Goal: Navigation & Orientation: Find specific page/section

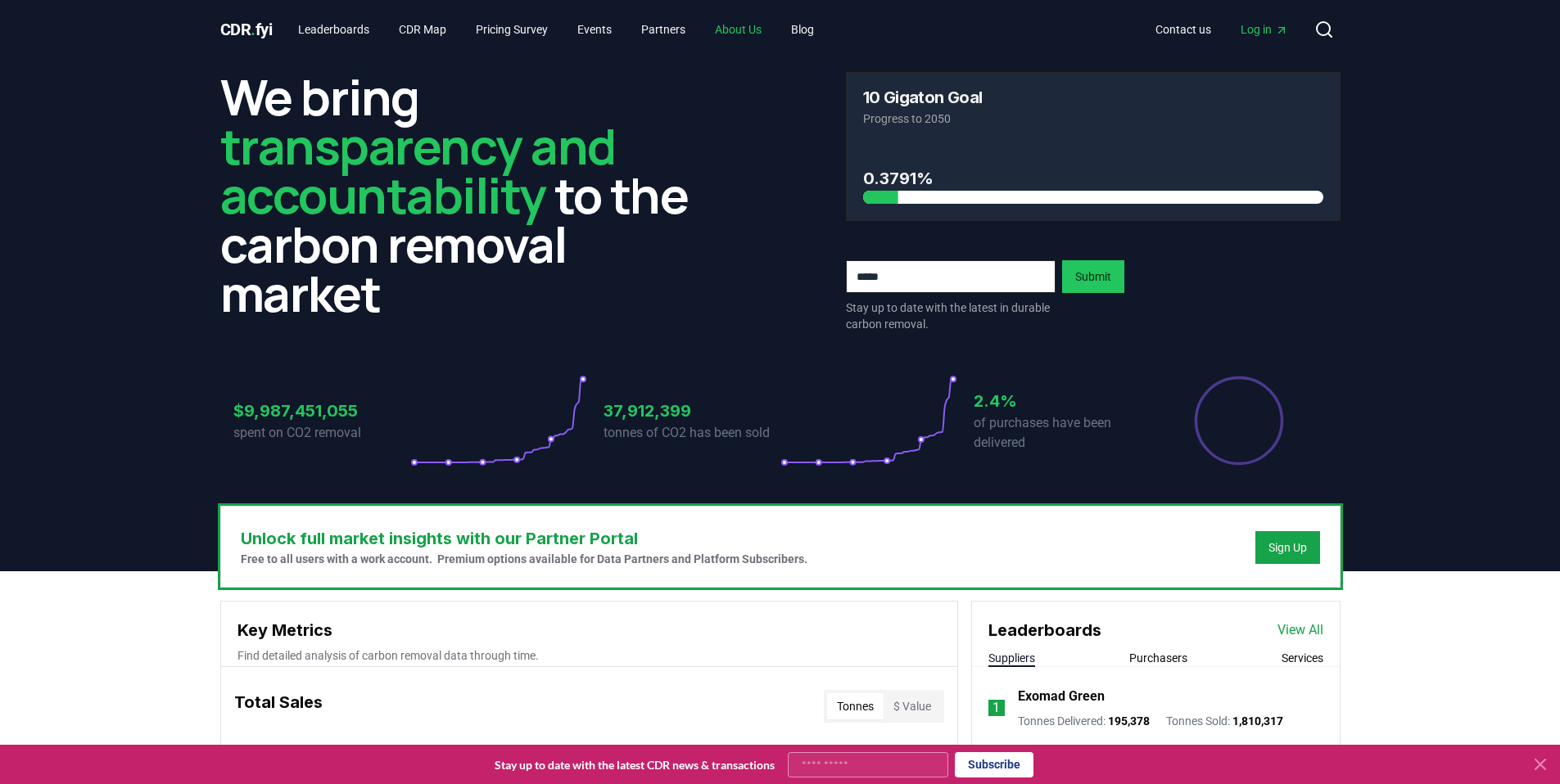
click at [760, 31] on link "About Us" at bounding box center [738, 29] width 73 height 29
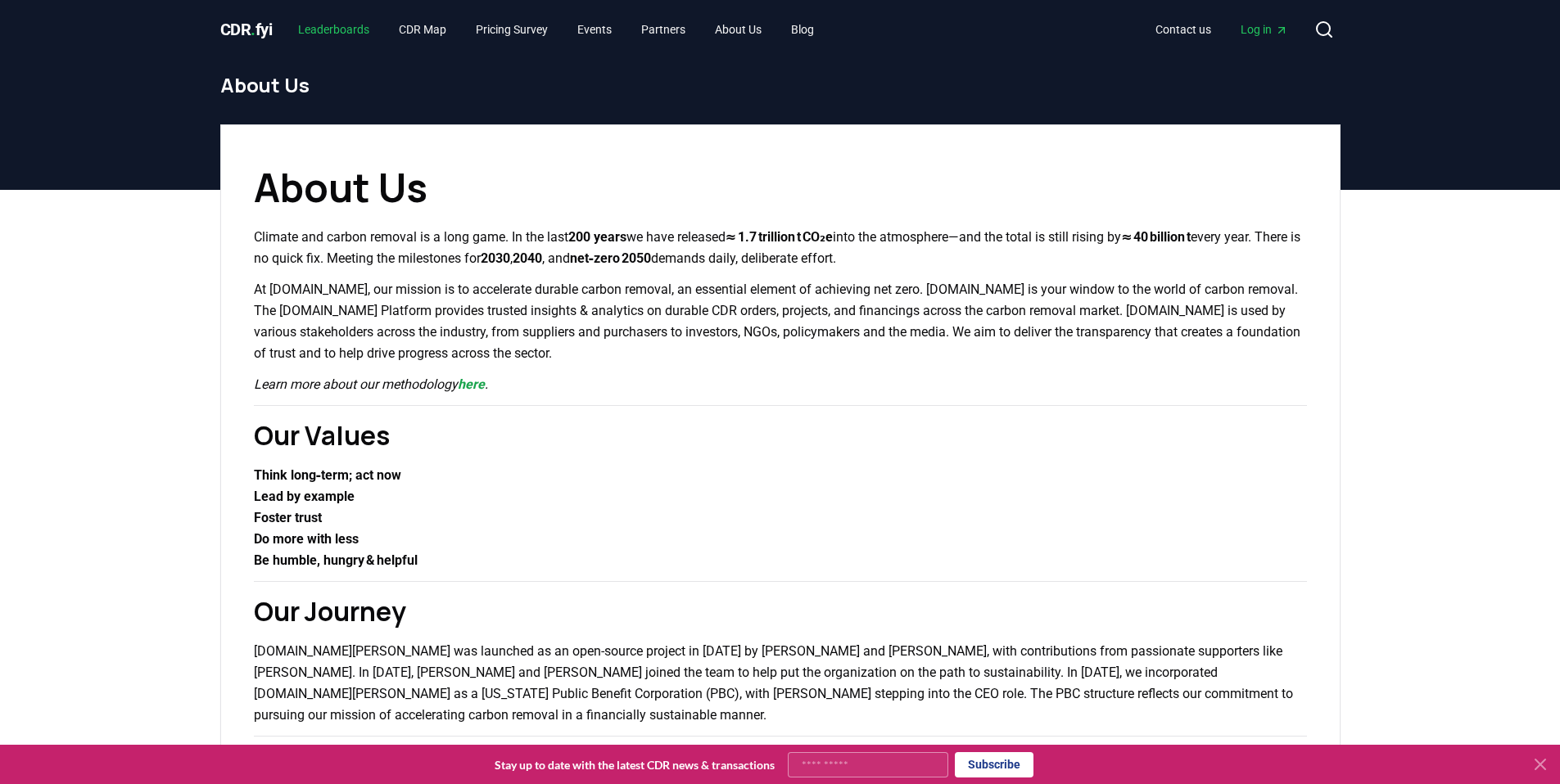
click at [335, 31] on link "Leaderboards" at bounding box center [334, 29] width 98 height 29
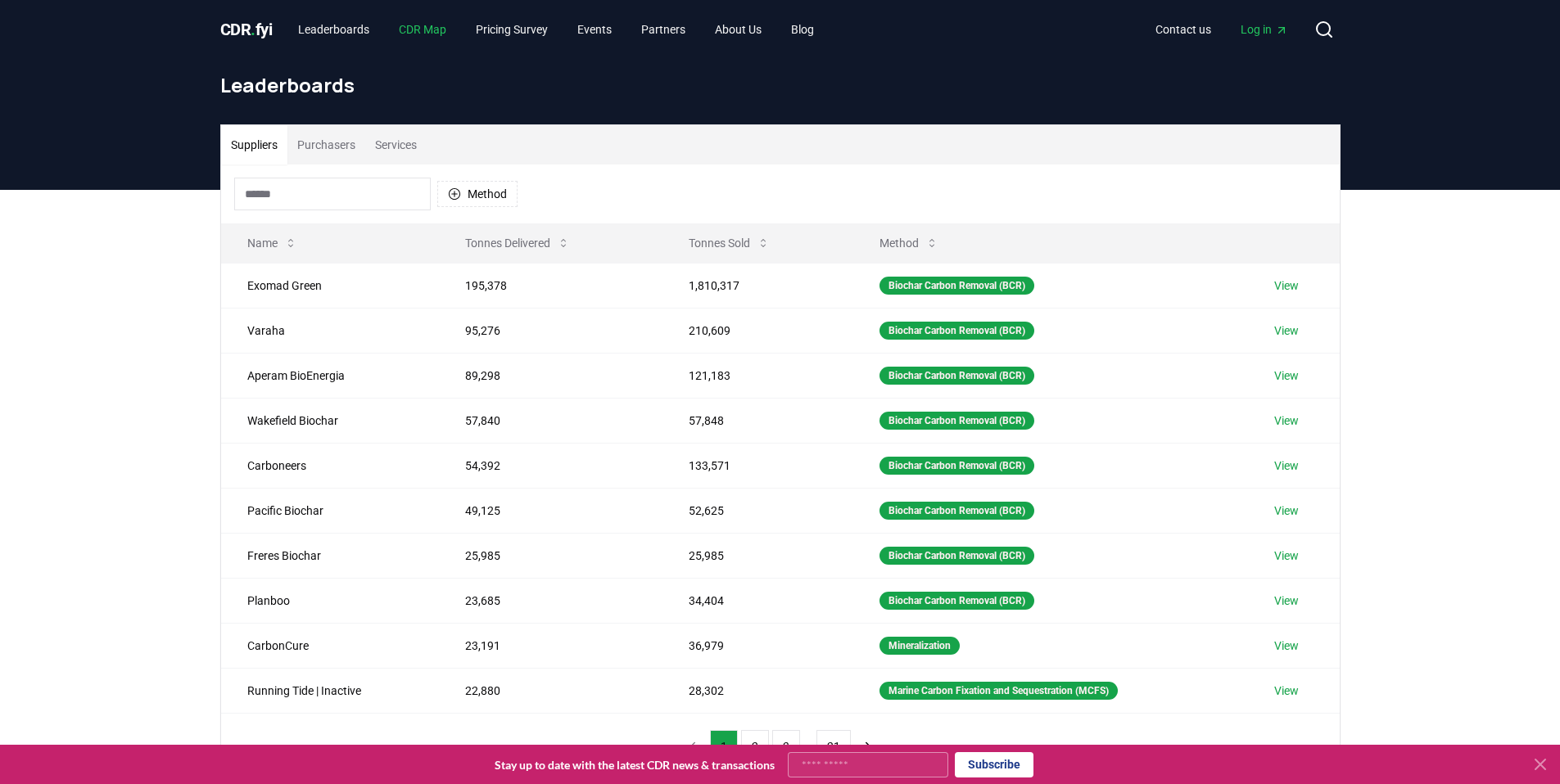
click at [420, 27] on link "CDR Map" at bounding box center [423, 29] width 74 height 29
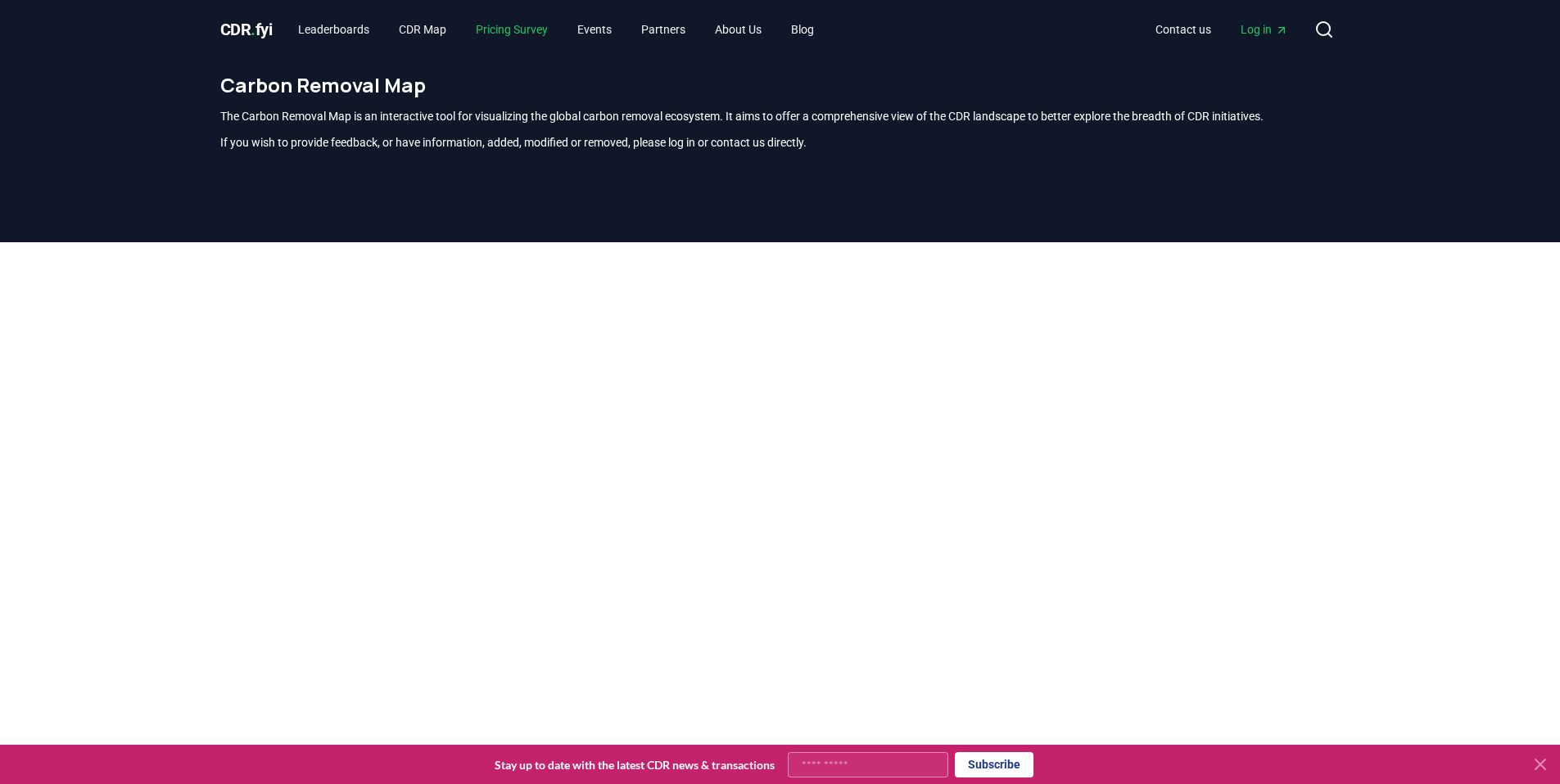
click at [535, 28] on link "Pricing Survey" at bounding box center [511, 29] width 98 height 29
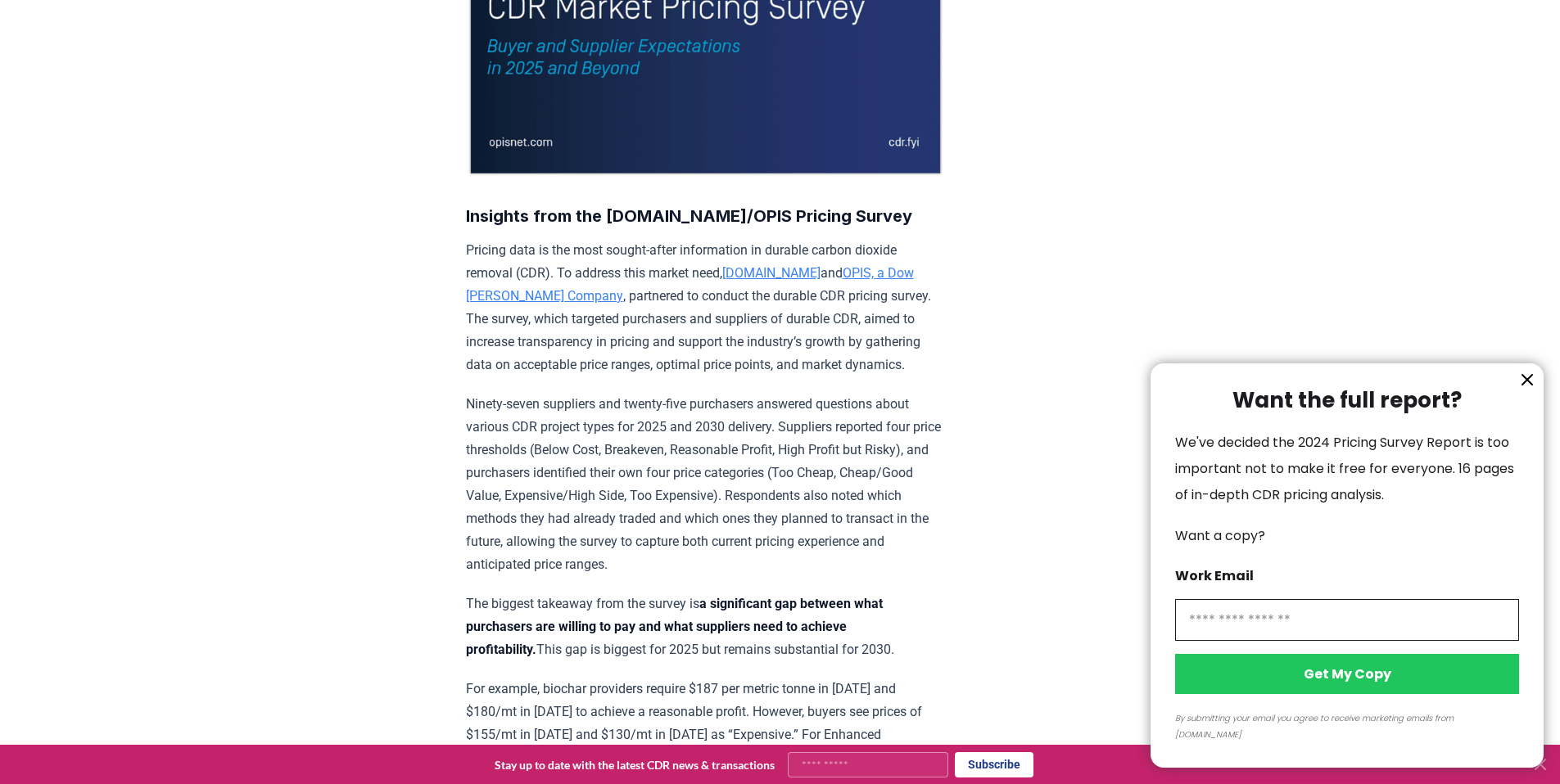
scroll to position [369, 0]
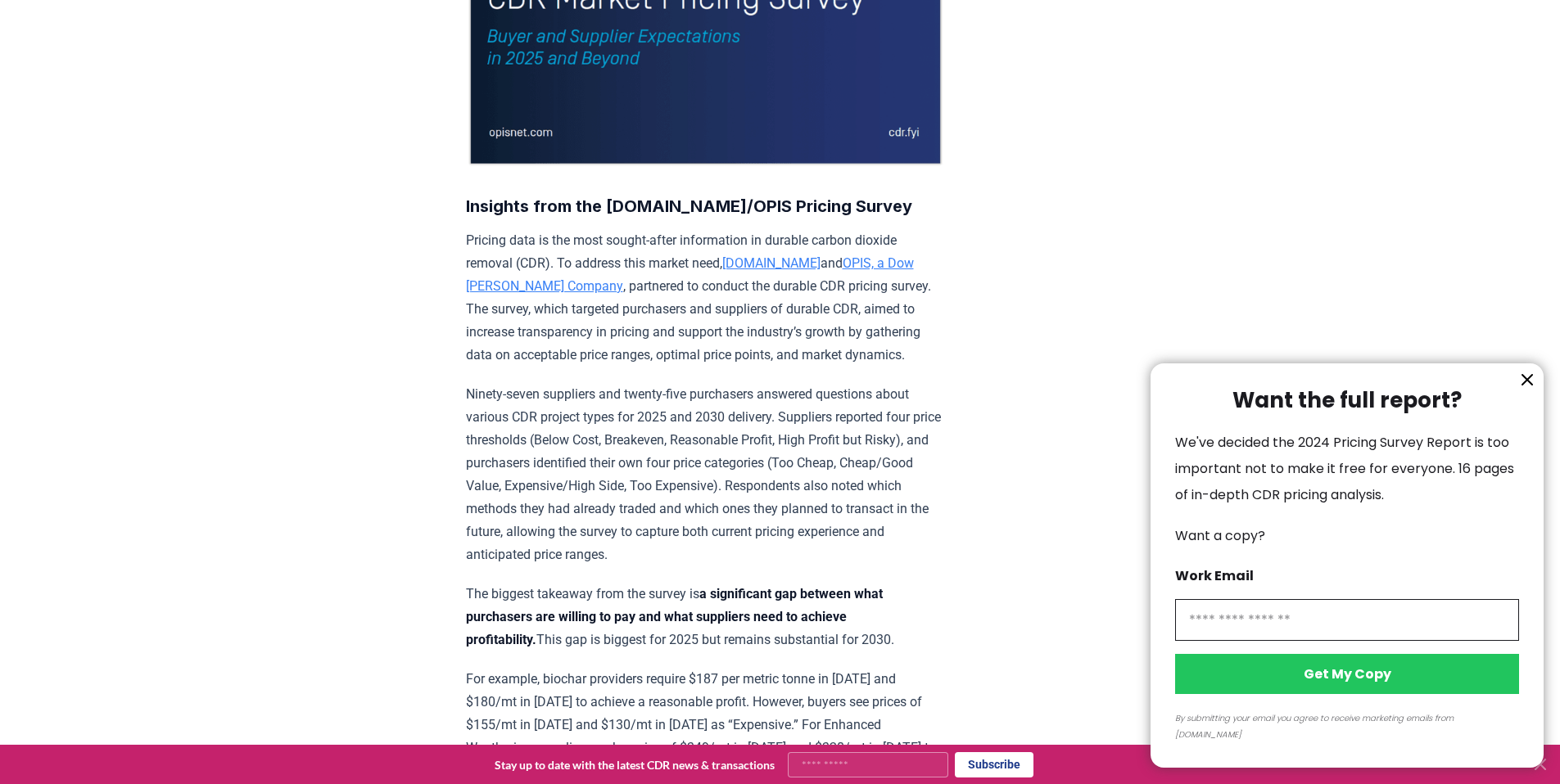
click at [1530, 389] on icon "information" at bounding box center [1527, 379] width 20 height 20
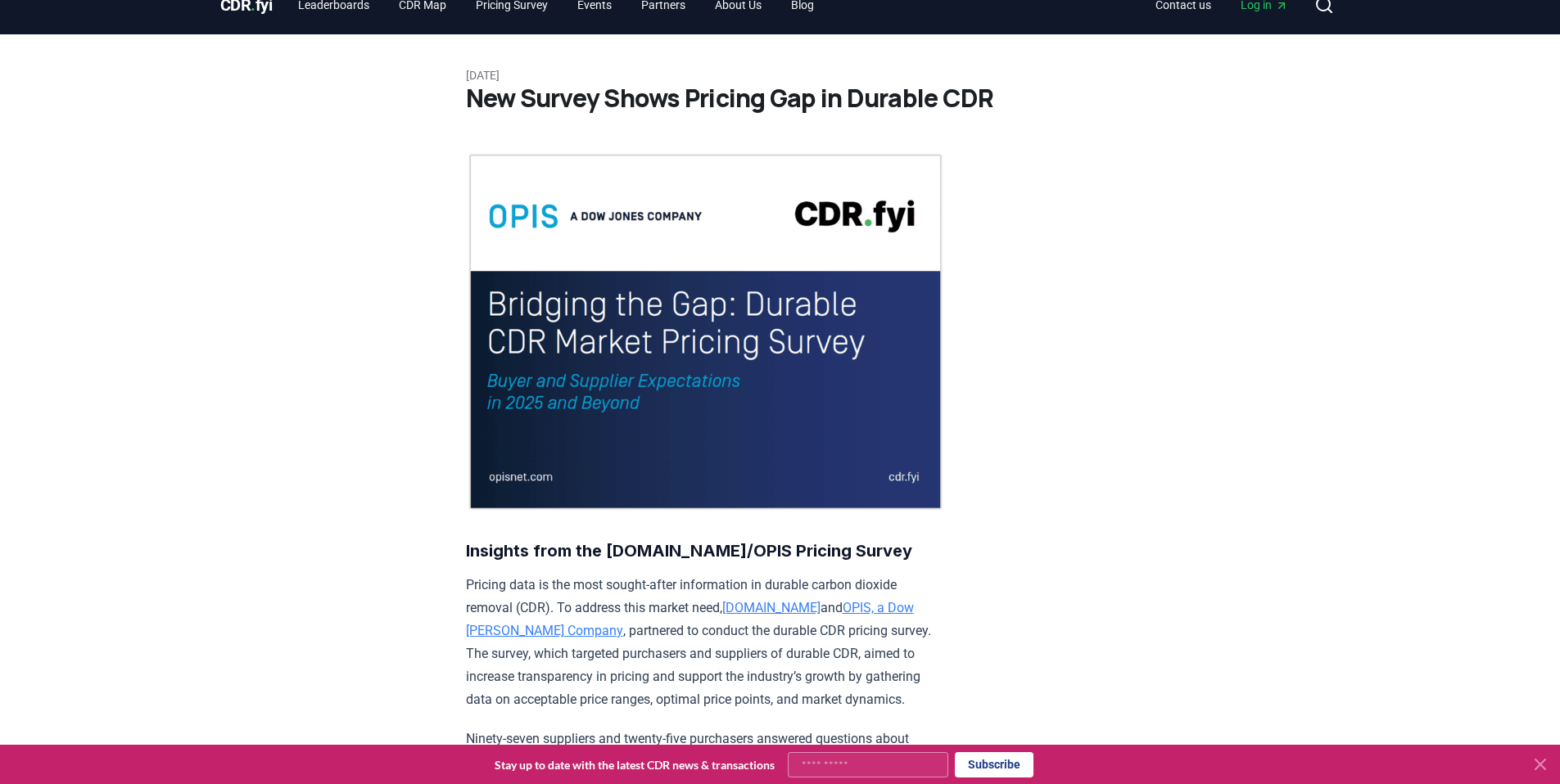
scroll to position [0, 0]
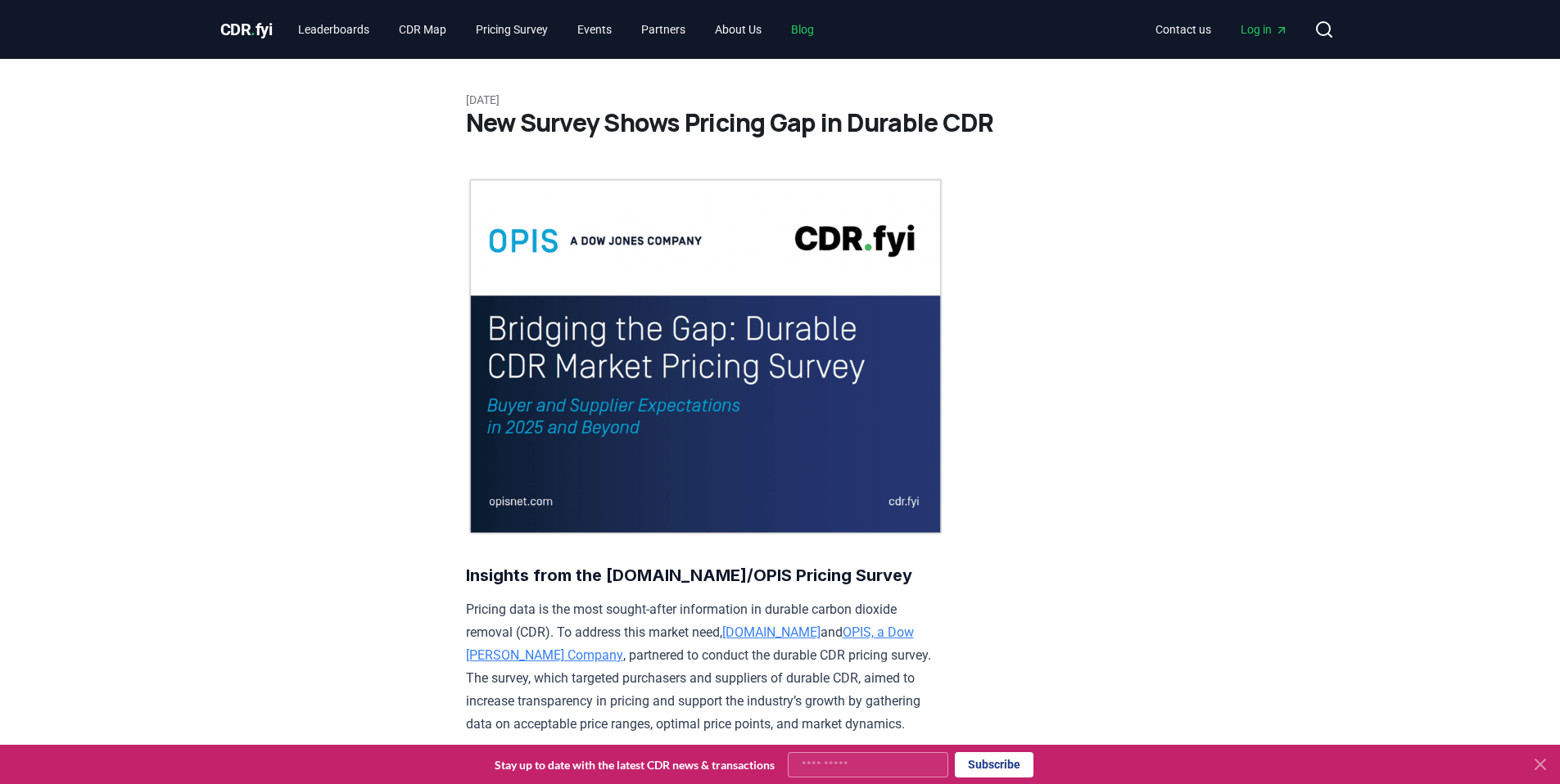
click at [827, 31] on link "Blog" at bounding box center [802, 29] width 49 height 29
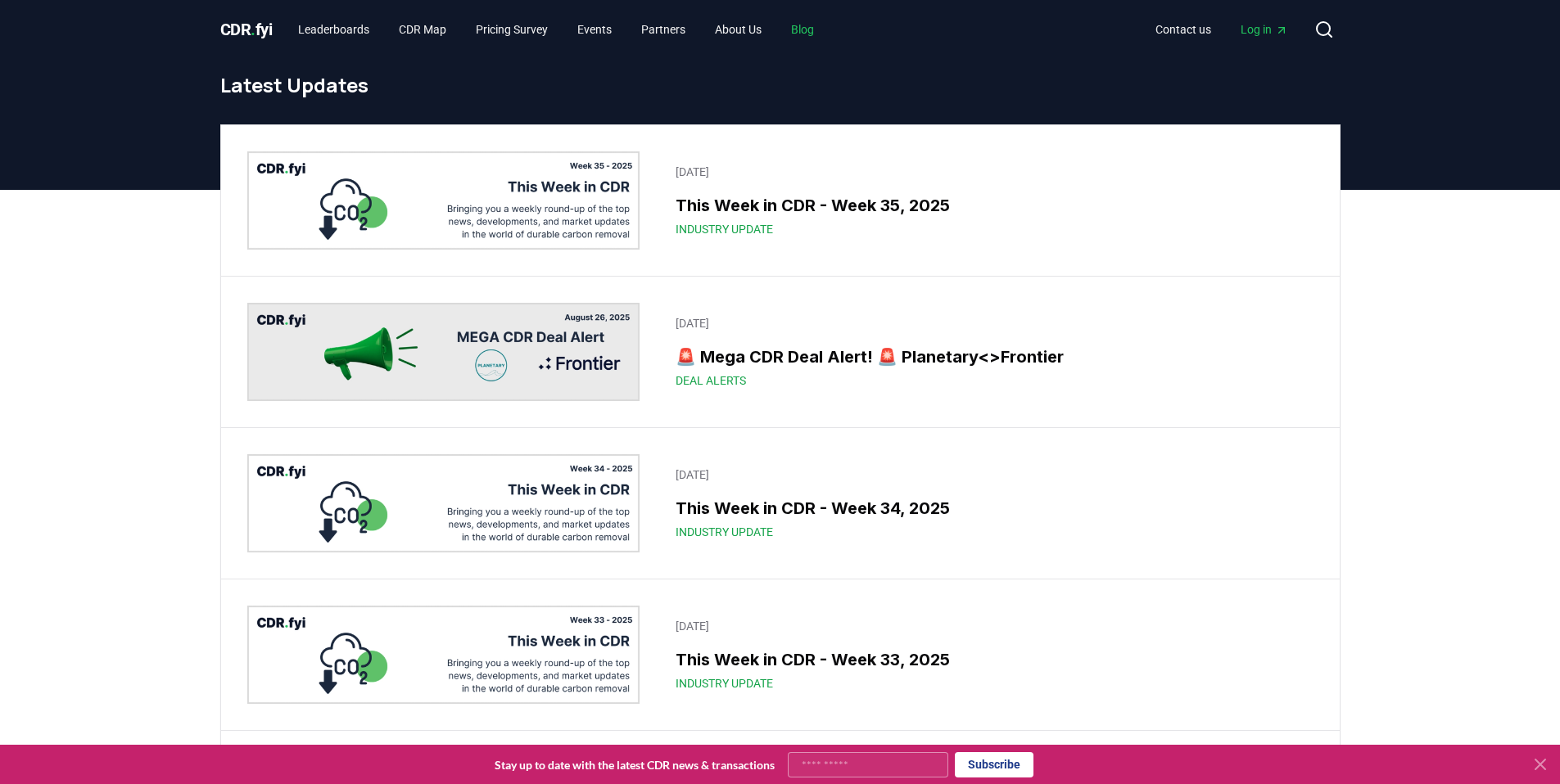
click at [825, 27] on link "Blog" at bounding box center [802, 29] width 49 height 29
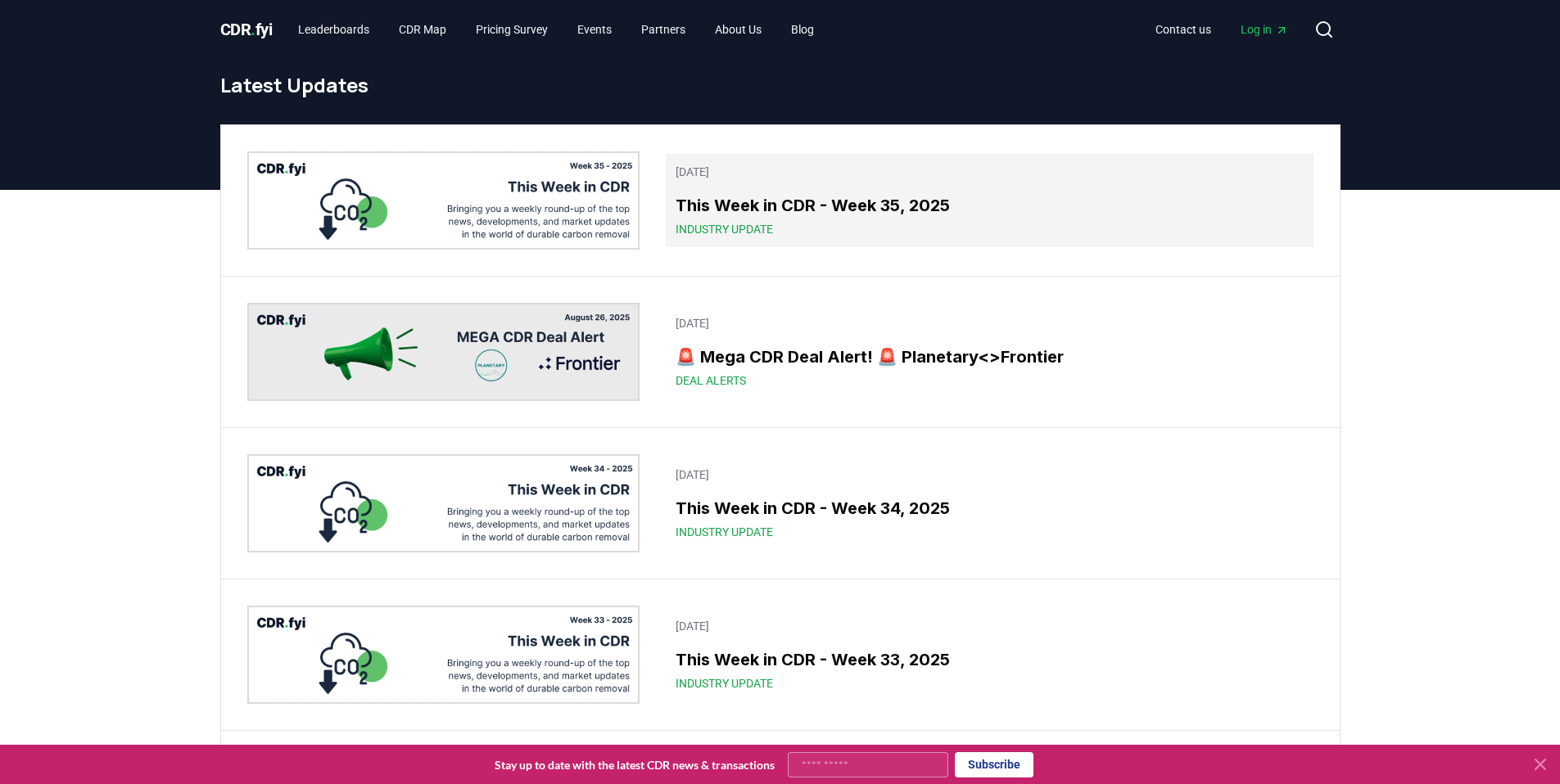
click at [837, 208] on h3 "This Week in CDR - Week 35, 2025" at bounding box center [989, 205] width 628 height 25
